Goal: Information Seeking & Learning: Learn about a topic

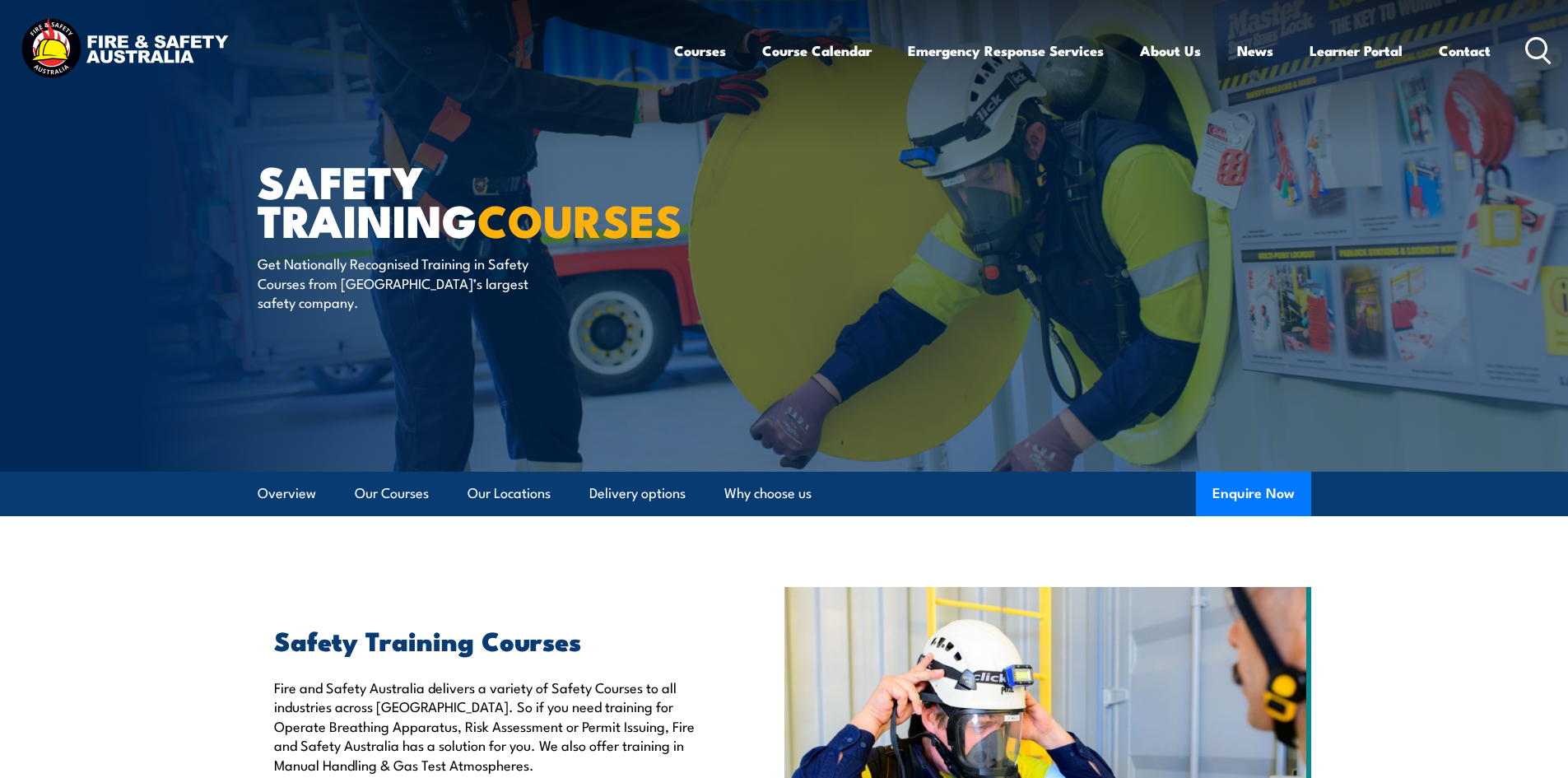
click at [1532, 43] on icon at bounding box center [1539, 51] width 27 height 27
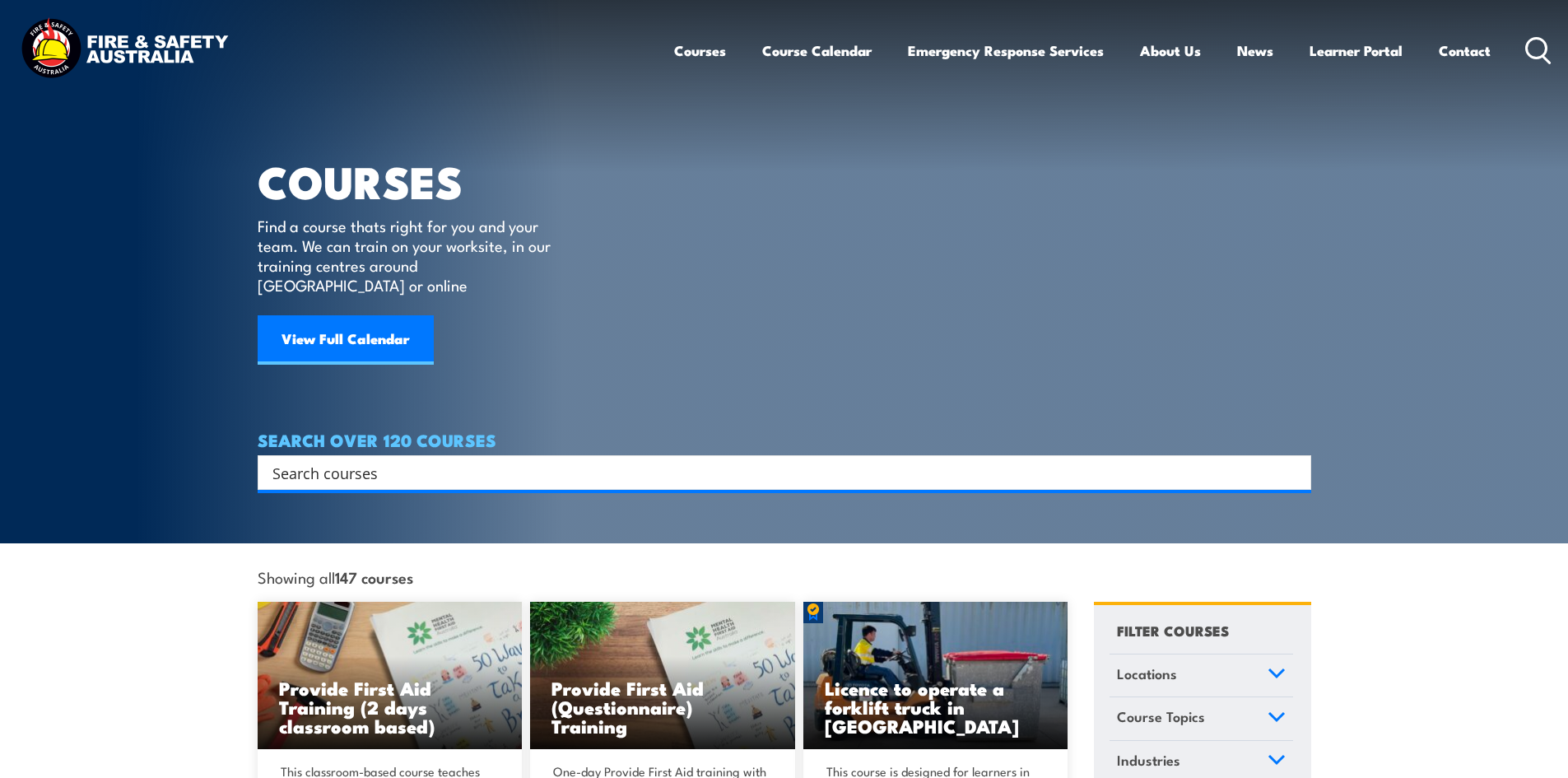
click at [326, 460] on input "Search input" at bounding box center [774, 472] width 1003 height 25
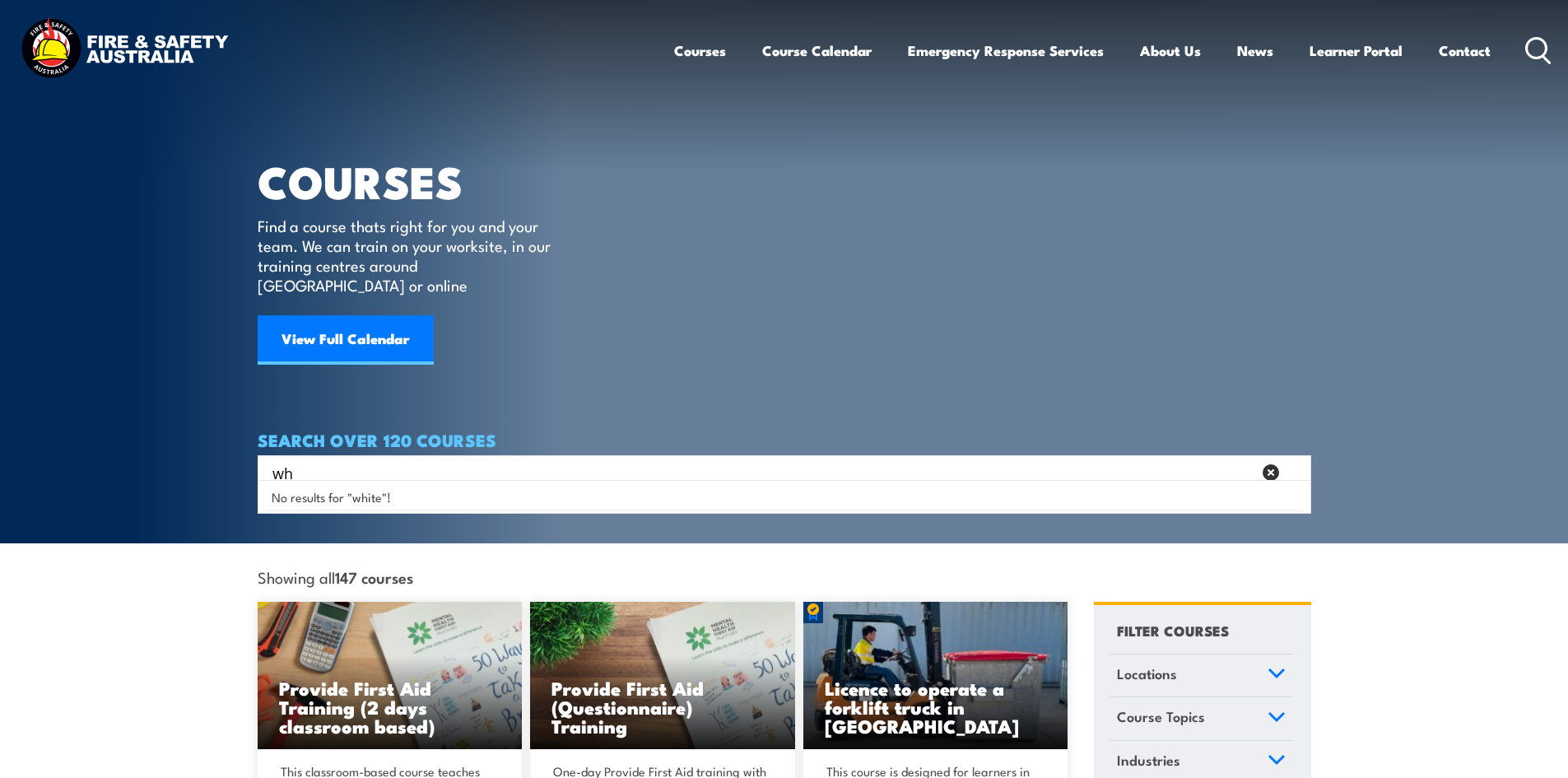
type input "w"
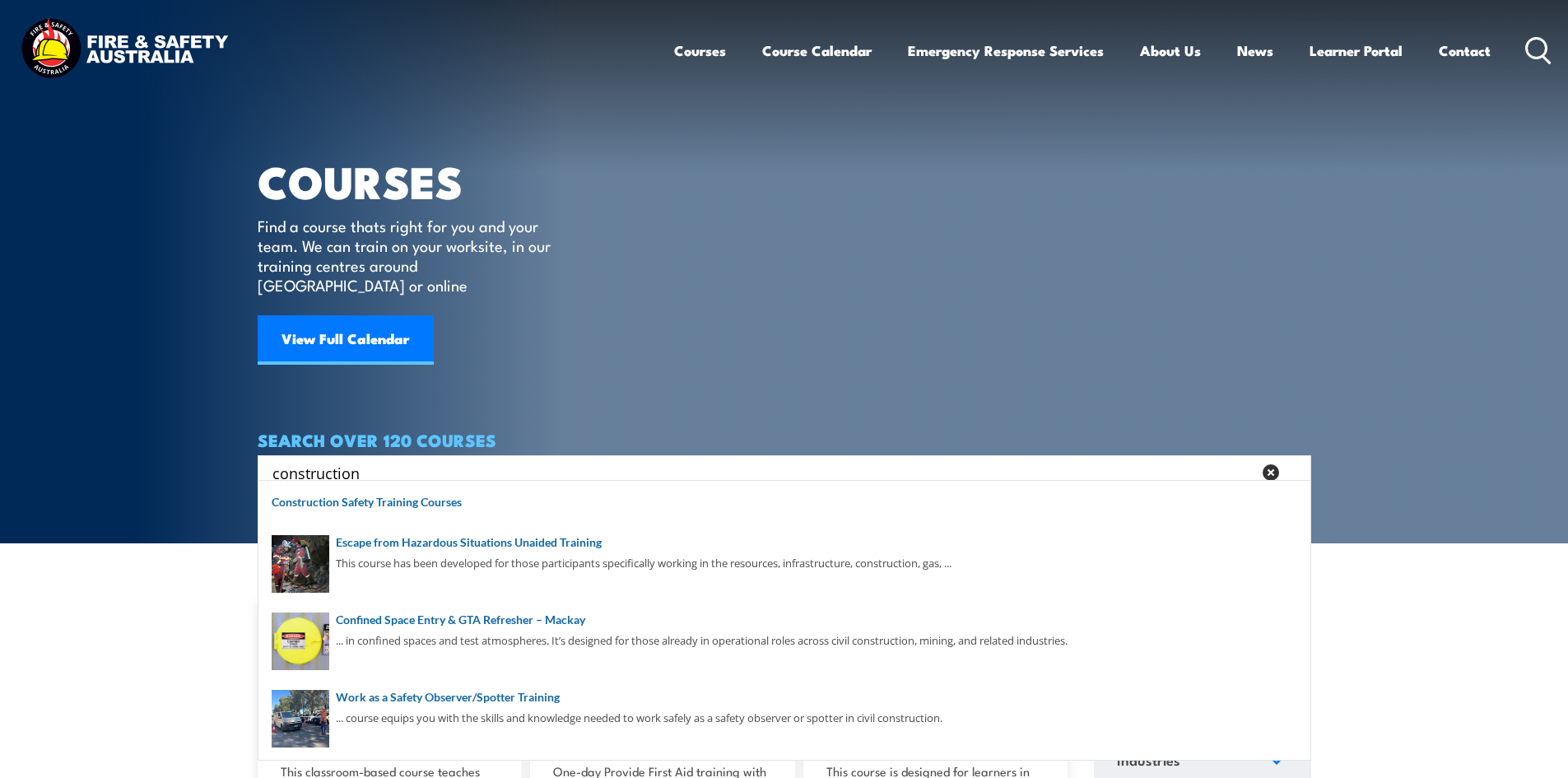
type input "construction"
